Goal: Navigation & Orientation: Find specific page/section

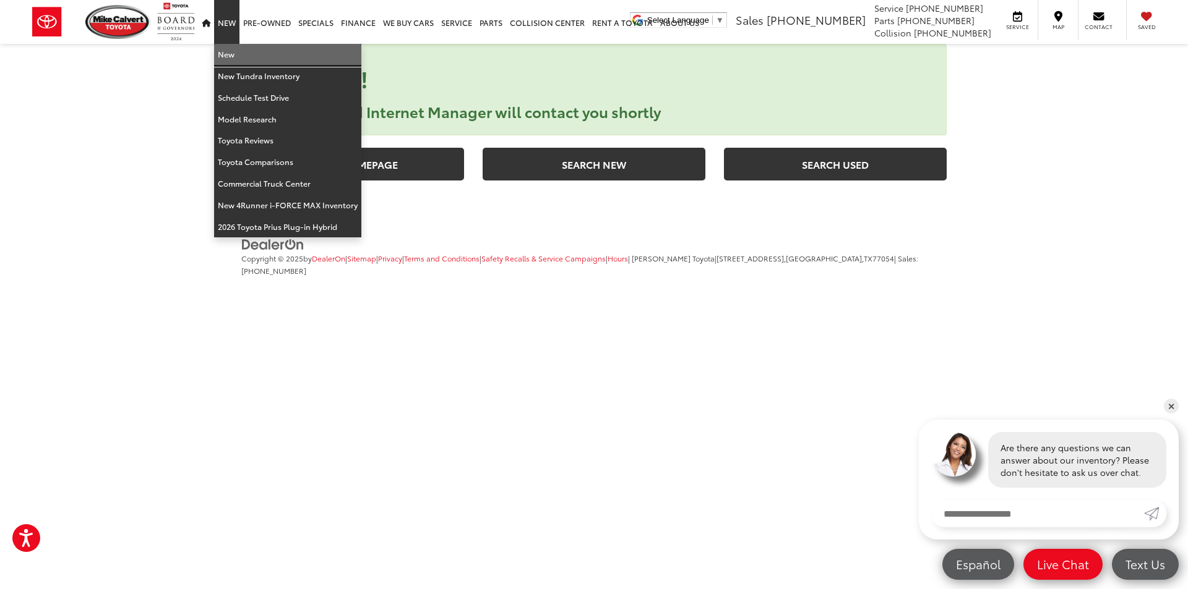
click at [241, 54] on link "New" at bounding box center [287, 55] width 147 height 22
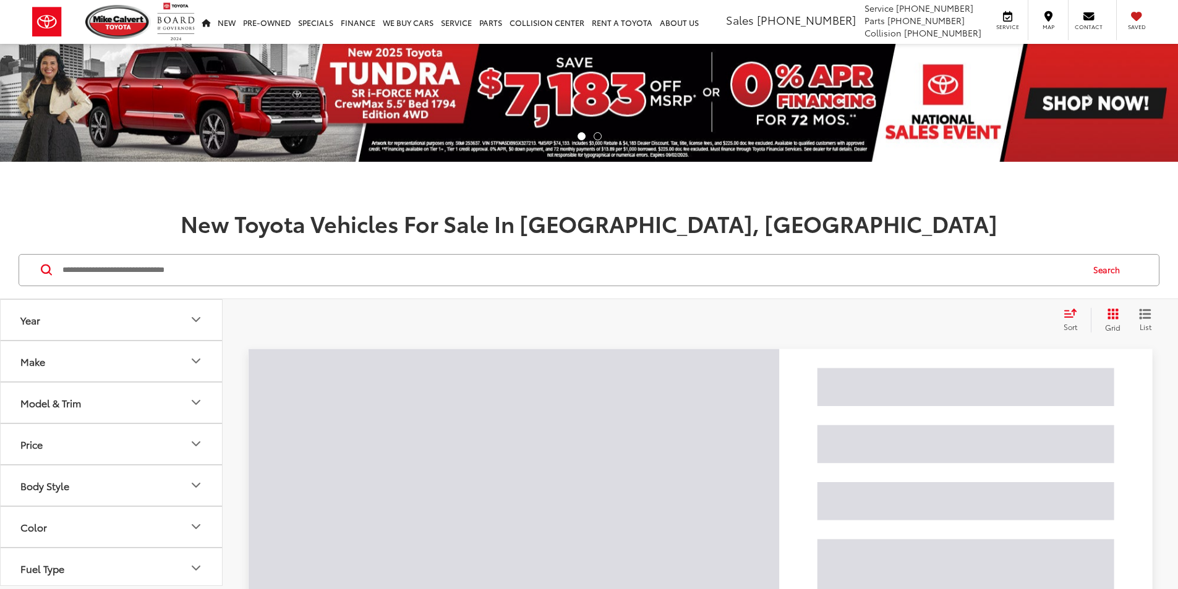
click at [329, 270] on input "Search by Make, Model, or Keyword" at bounding box center [571, 270] width 1021 height 30
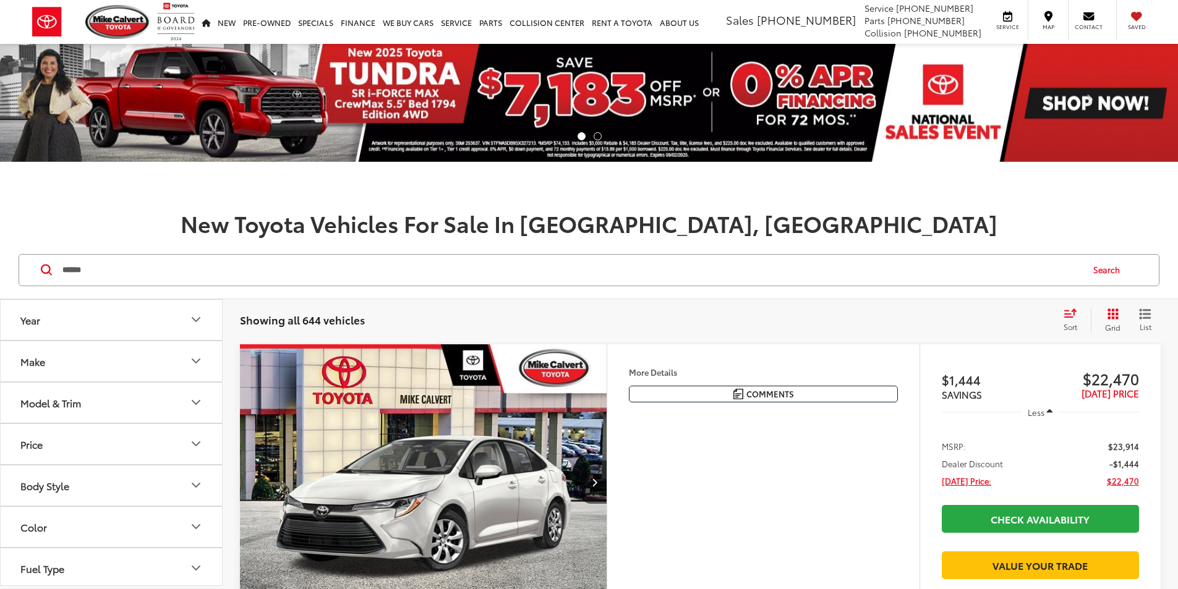
type input "******"
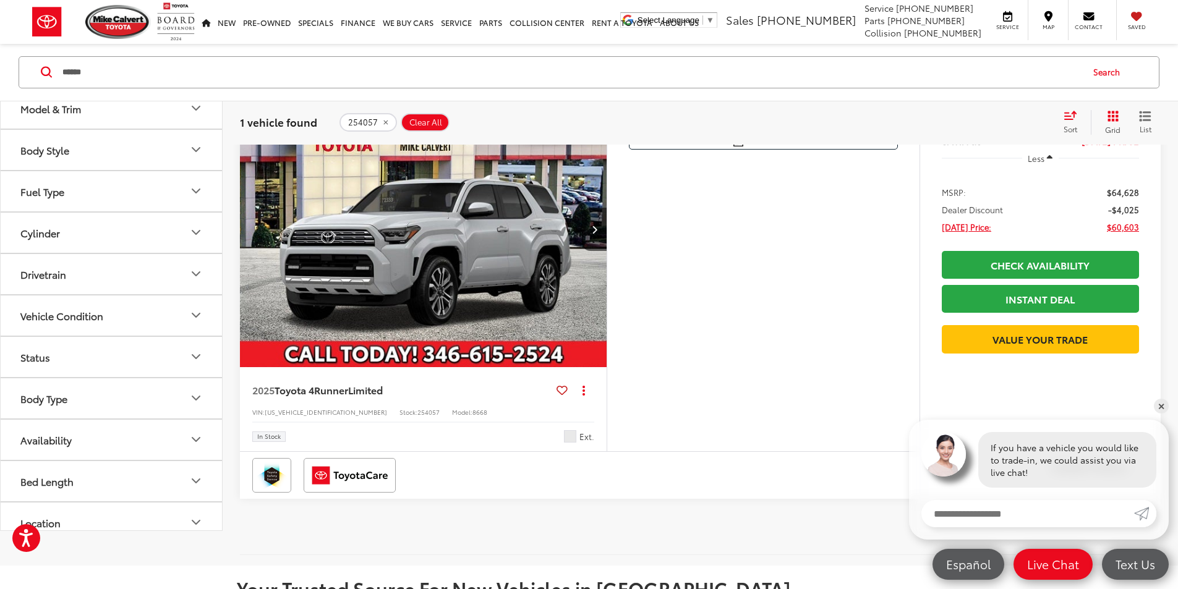
scroll to position [186, 0]
